Goal: Task Accomplishment & Management: Use online tool/utility

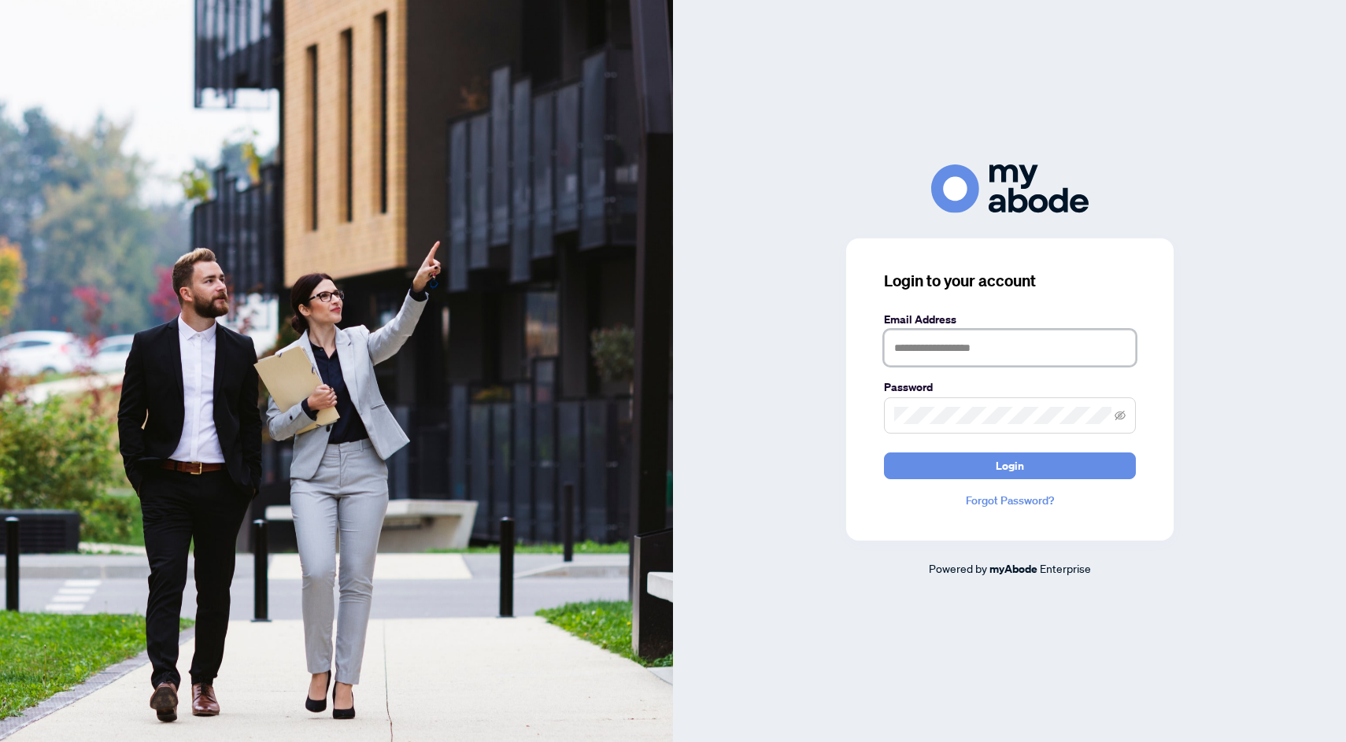
click at [996, 350] on input "text" at bounding box center [1010, 348] width 252 height 36
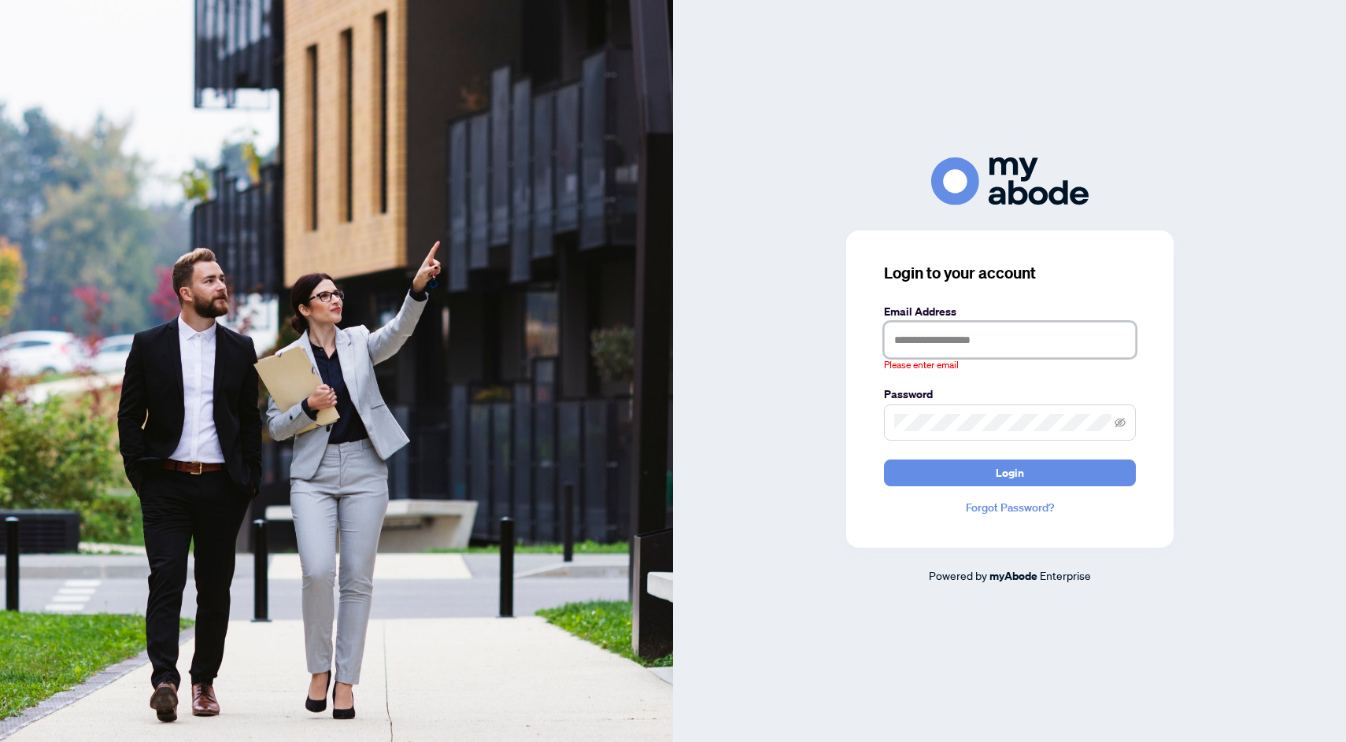
type input "**********"
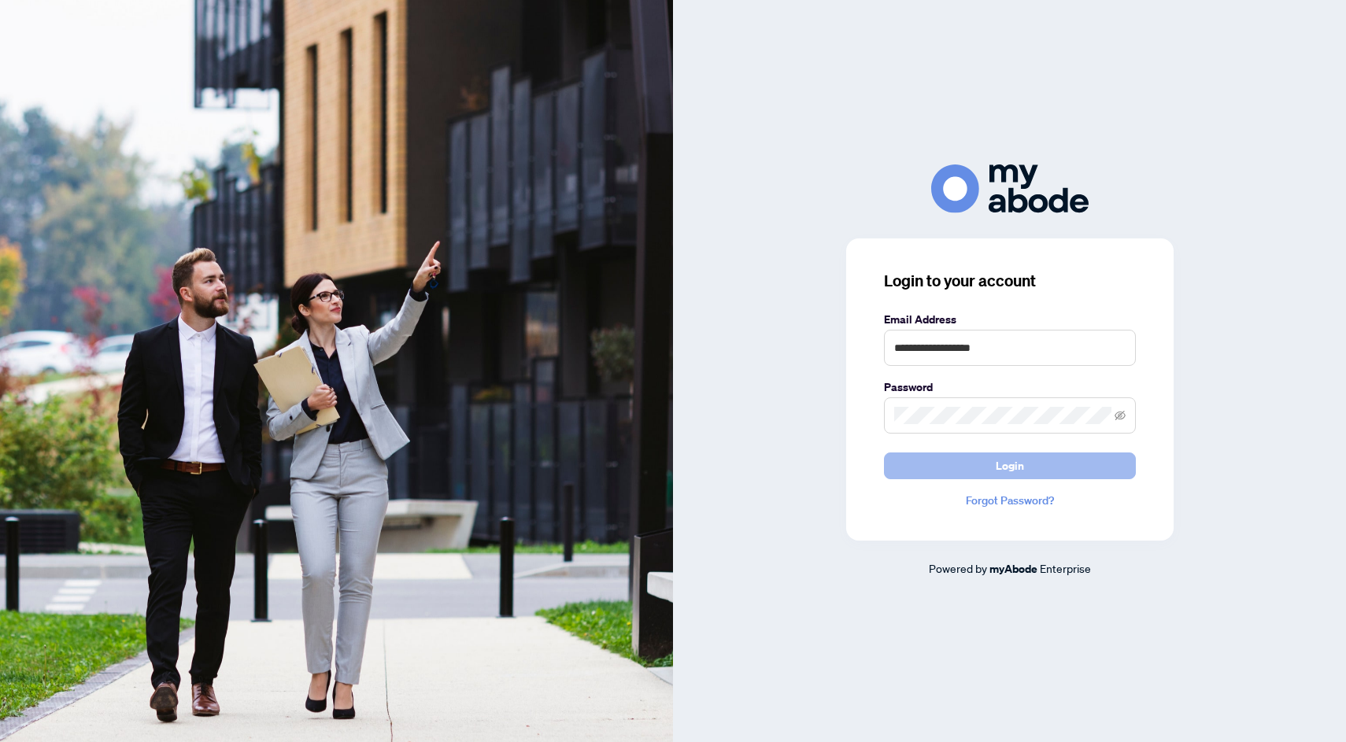
click at [1004, 464] on span "Login" at bounding box center [1010, 465] width 28 height 25
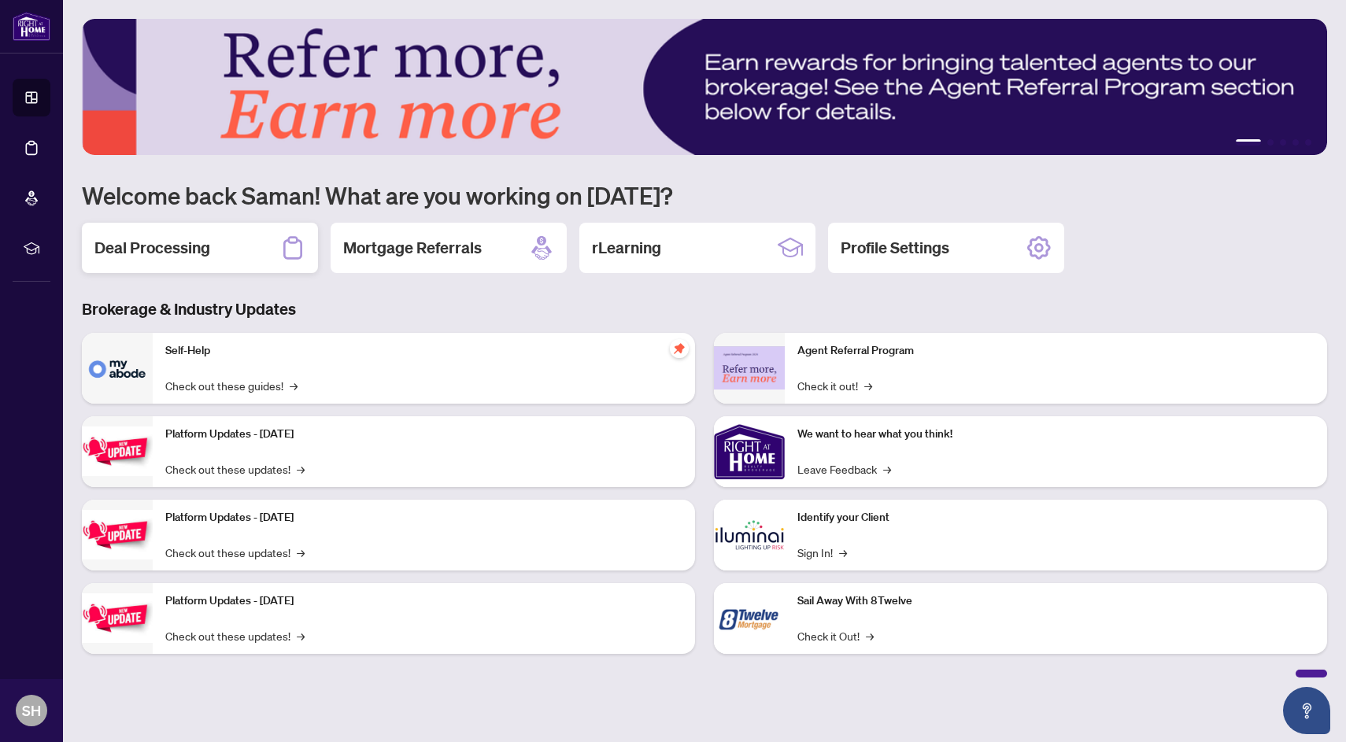
click at [248, 252] on div "Deal Processing" at bounding box center [200, 248] width 236 height 50
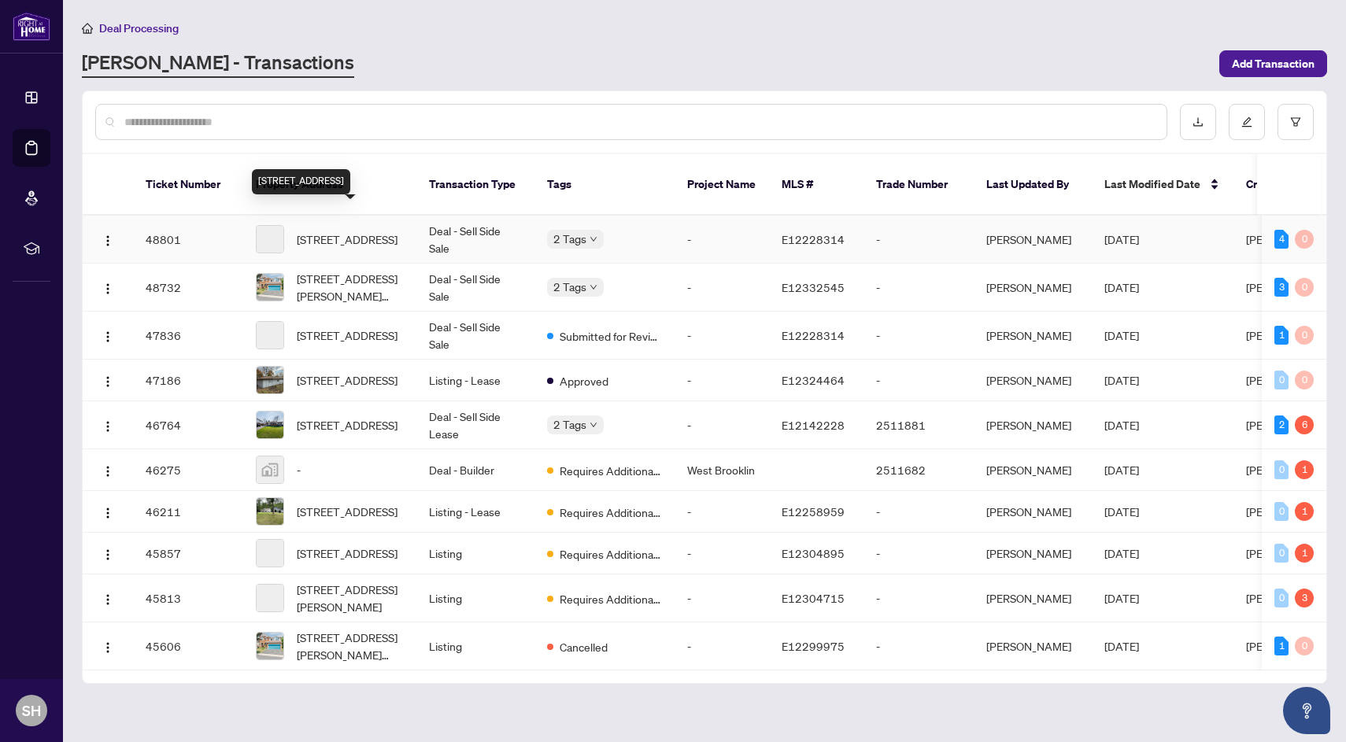
click at [353, 231] on span "[STREET_ADDRESS]" at bounding box center [347, 239] width 101 height 17
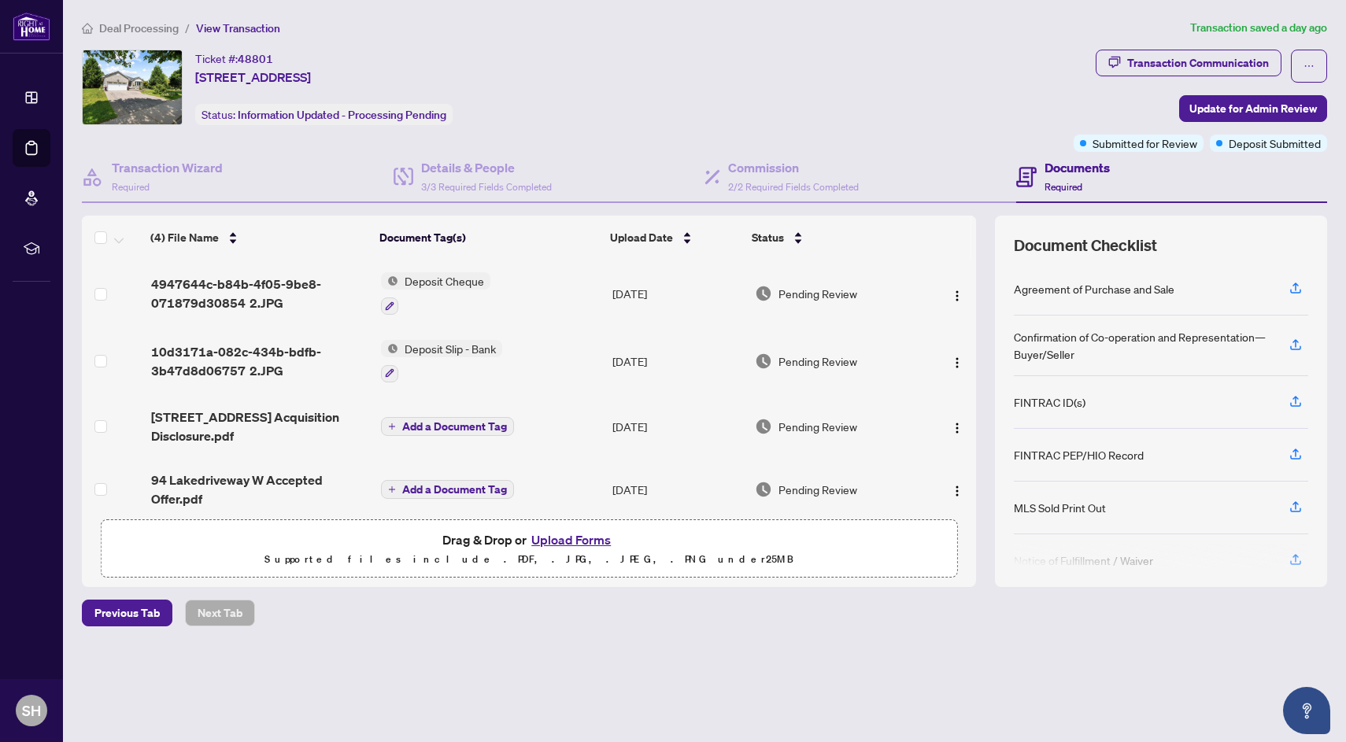
scroll to position [13, 0]
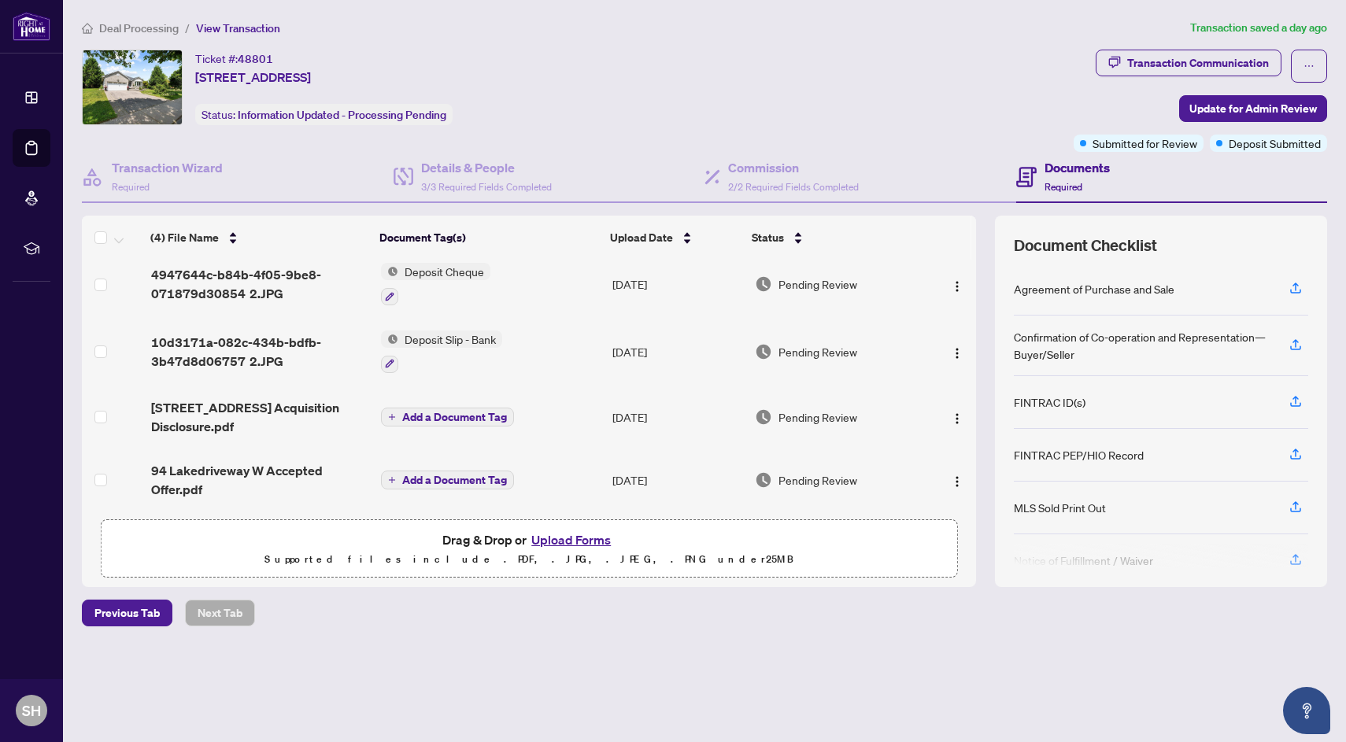
click at [231, 473] on span "94 Lakedriveway W Accepted Offer.pdf" at bounding box center [259, 480] width 217 height 38
